Goal: Information Seeking & Learning: Check status

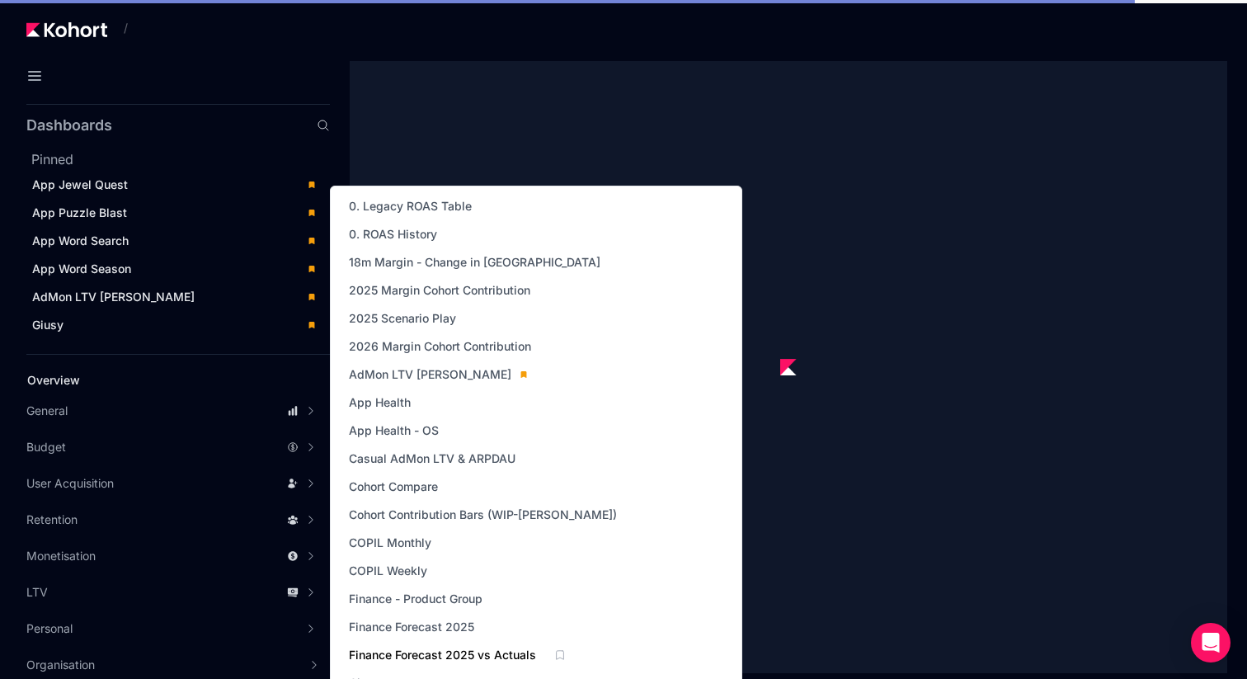
click at [416, 655] on span "Finance Forecast 2025 vs Actuals" at bounding box center [442, 654] width 187 height 16
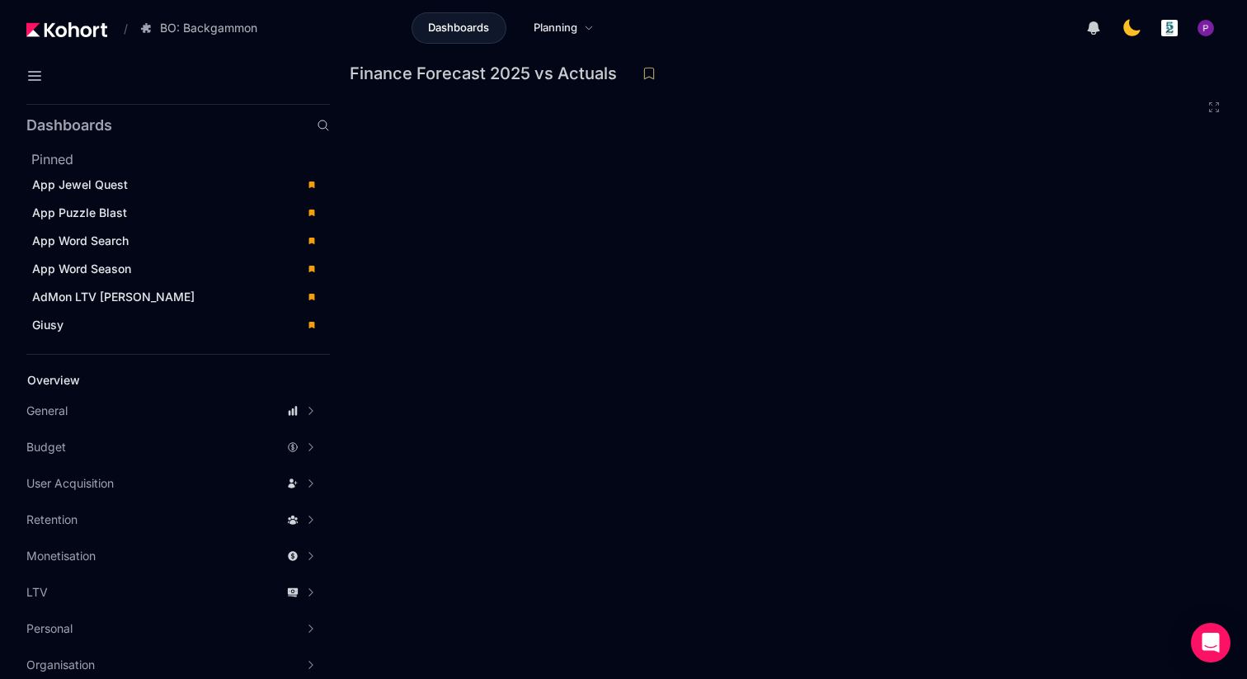
scroll to position [4, 0]
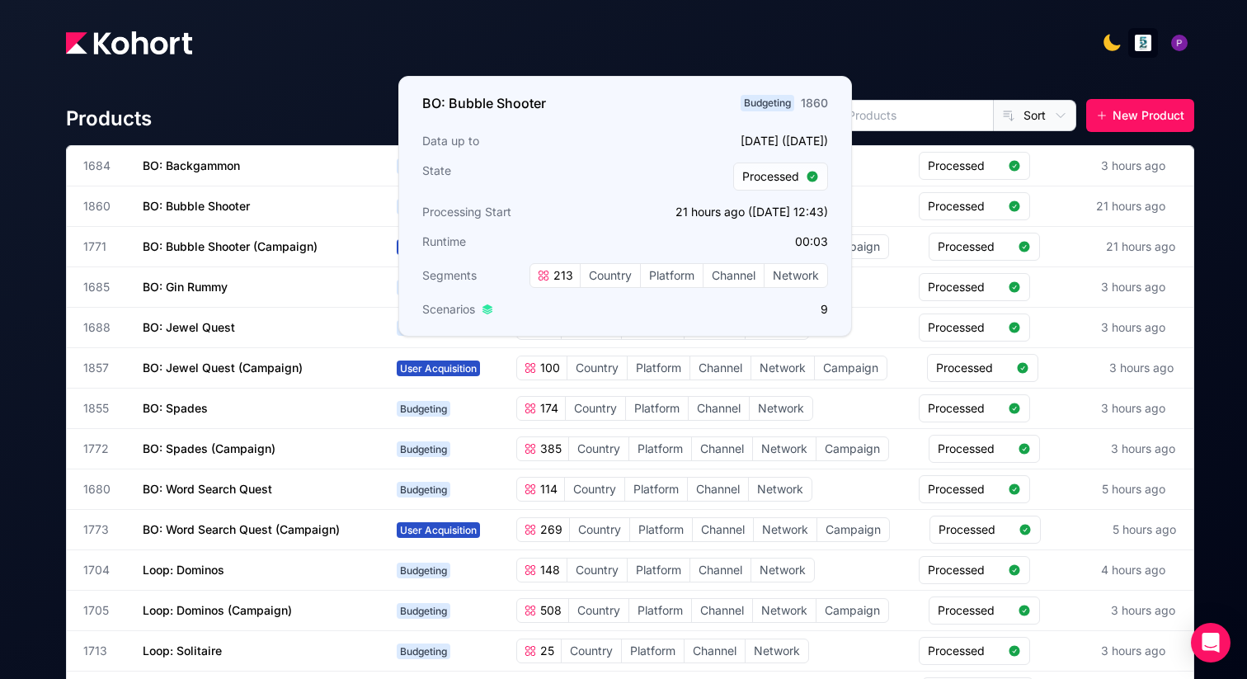
click at [262, 96] on div "Products All Budgeting User Acquisition Sort New Product 1684 BO: Backgammon Bu…" at bounding box center [630, 479] width 1128 height 800
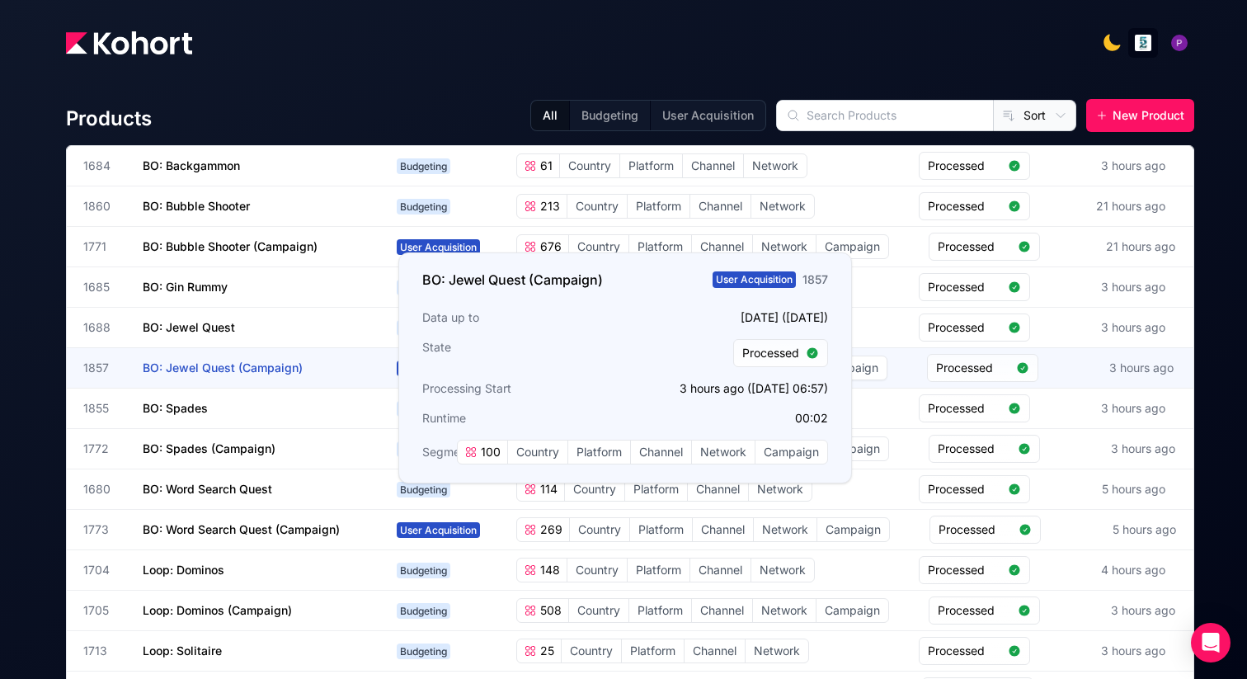
click at [226, 363] on span "BO: Jewel Quest (Campaign)" at bounding box center [223, 367] width 160 height 14
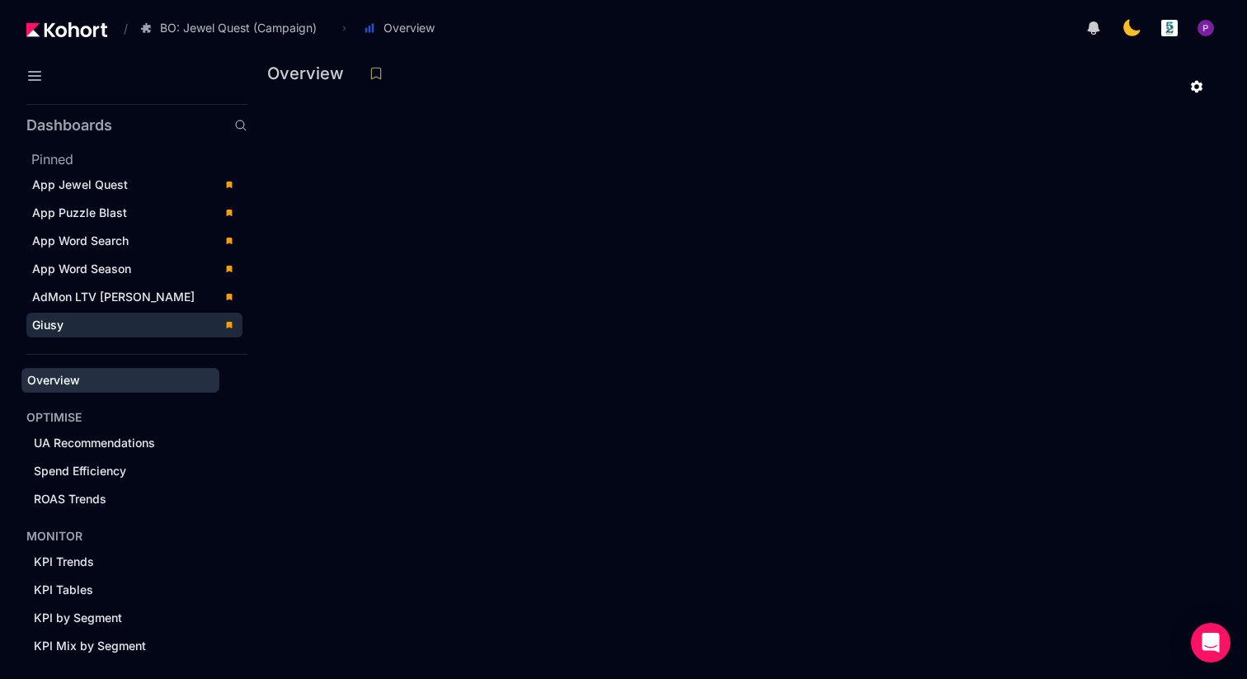
click at [76, 326] on div "Giusy" at bounding box center [122, 325] width 181 height 16
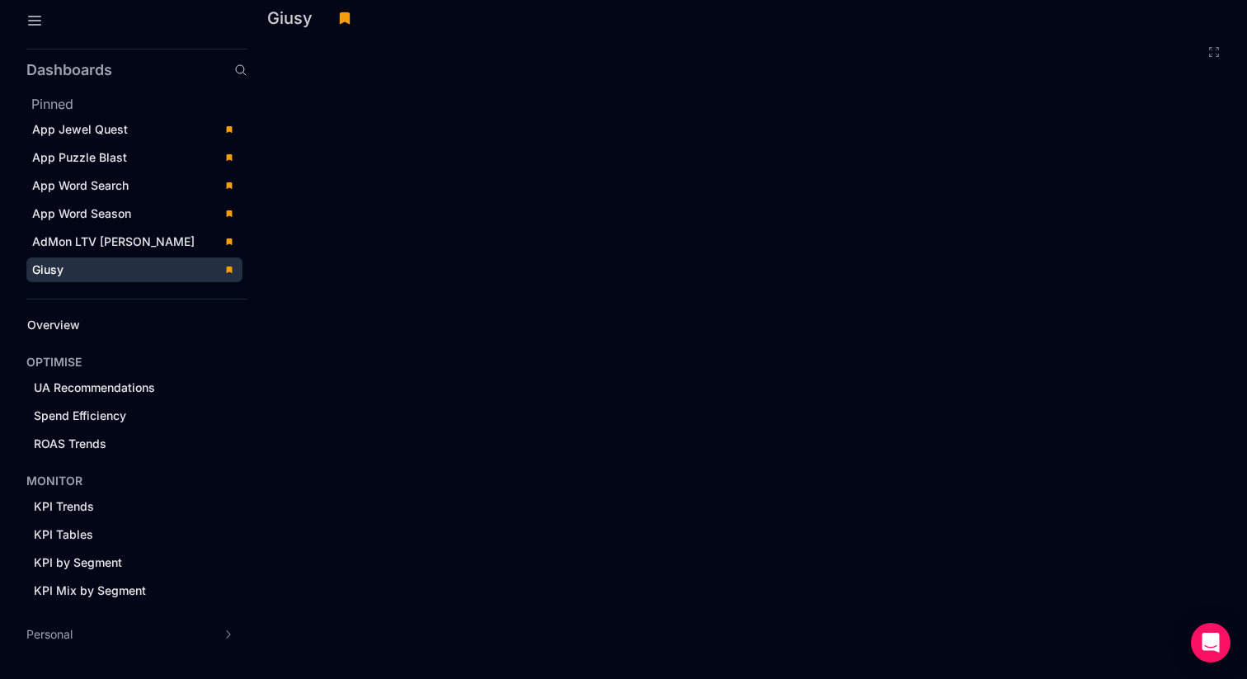
scroll to position [78, 0]
